Goal: Task Accomplishment & Management: Use online tool/utility

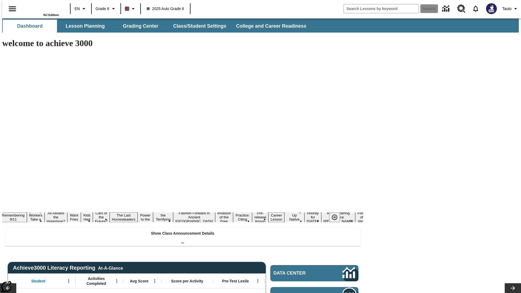
type input "-1"
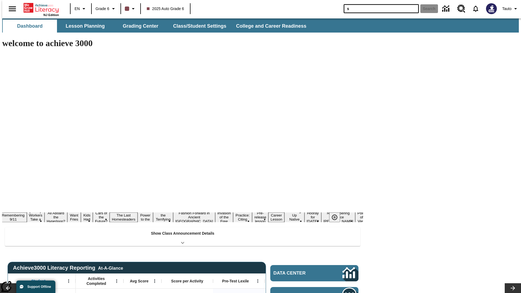
type input "s"
click at [425, 9] on button "Search" at bounding box center [429, 8] width 18 height 9
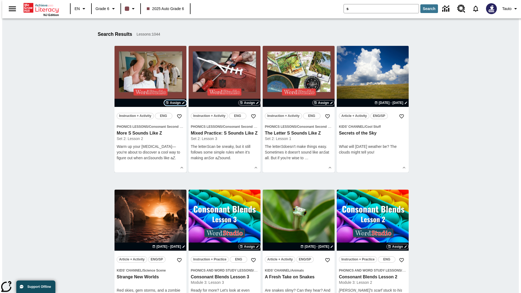
click at [175, 103] on span "Assign" at bounding box center [175, 102] width 11 height 5
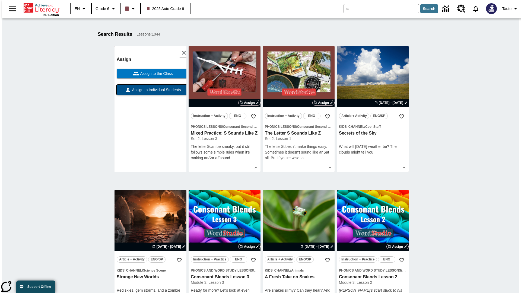
click at [150, 92] on span "Assign to Individual Students" at bounding box center [156, 90] width 50 height 6
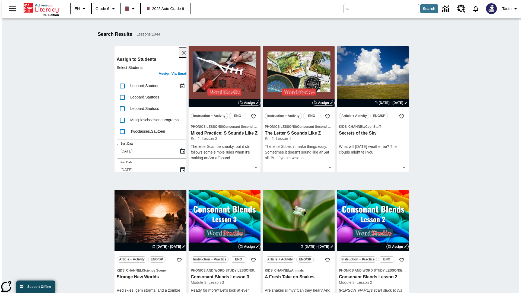
click at [182, 53] on icon "Close" at bounding box center [184, 53] width 4 height 4
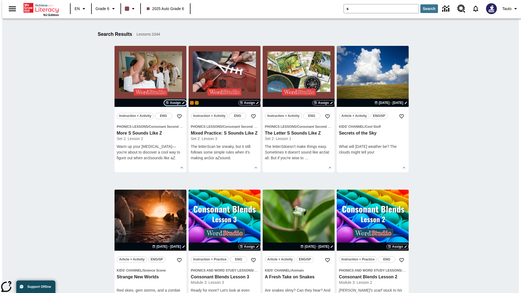
click at [175, 103] on span "Assign" at bounding box center [175, 102] width 11 height 5
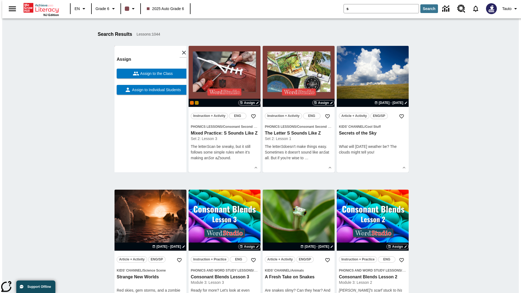
scroll to position [69, 0]
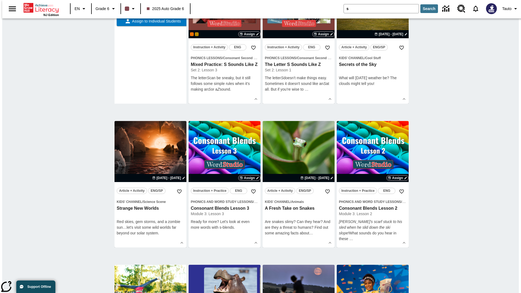
click at [150, 8] on span "Assign to the Class" at bounding box center [156, 5] width 34 height 6
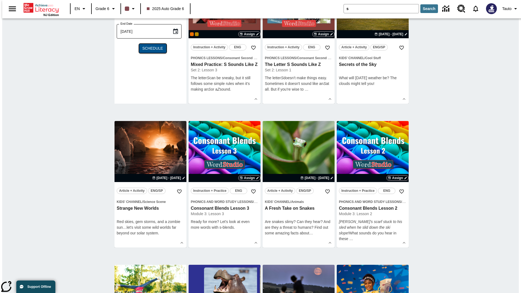
click at [150, 51] on span "Schedule" at bounding box center [152, 49] width 21 height 6
